Goal: Information Seeking & Learning: Understand process/instructions

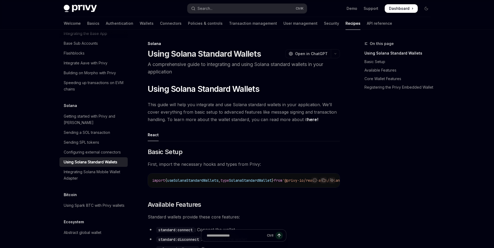
type textarea "*"
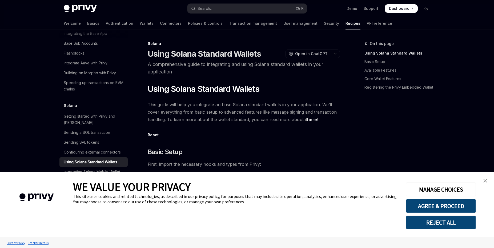
click at [486, 181] on img "close banner" at bounding box center [485, 181] width 4 height 4
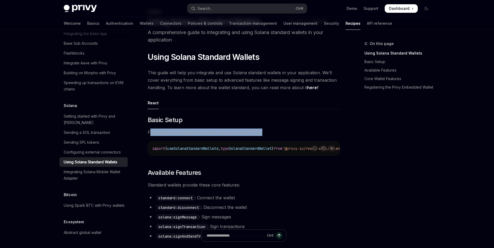
drag, startPoint x: 149, startPoint y: 133, endPoint x: 283, endPoint y: 136, distance: 133.9
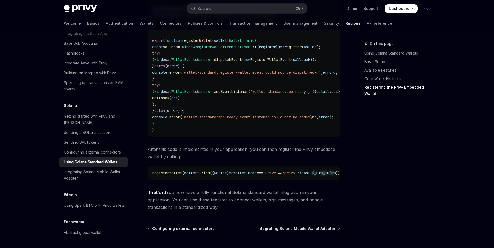
scroll to position [1023, 0]
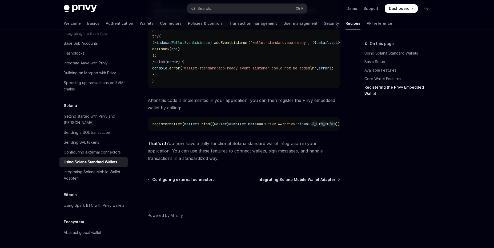
drag, startPoint x: 144, startPoint y: 145, endPoint x: 288, endPoint y: 158, distance: 144.5
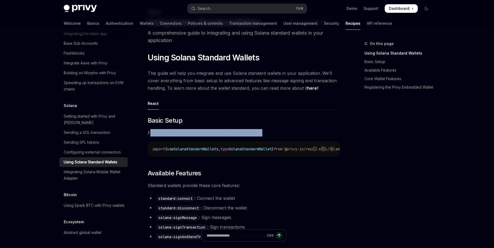
scroll to position [0, 0]
